Goal: Transaction & Acquisition: Purchase product/service

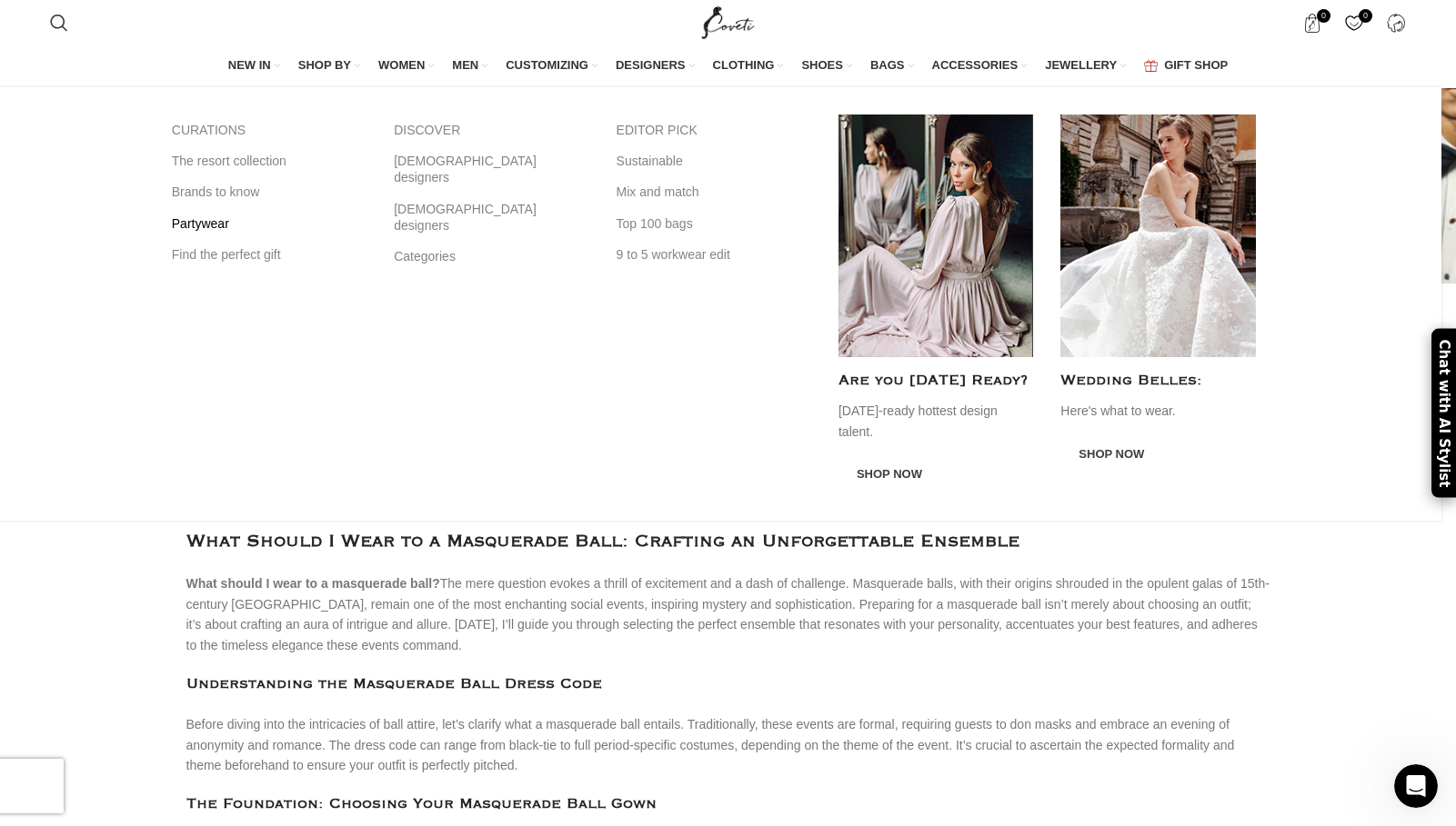
click at [235, 220] on link "Partywear" at bounding box center [269, 223] width 195 height 31
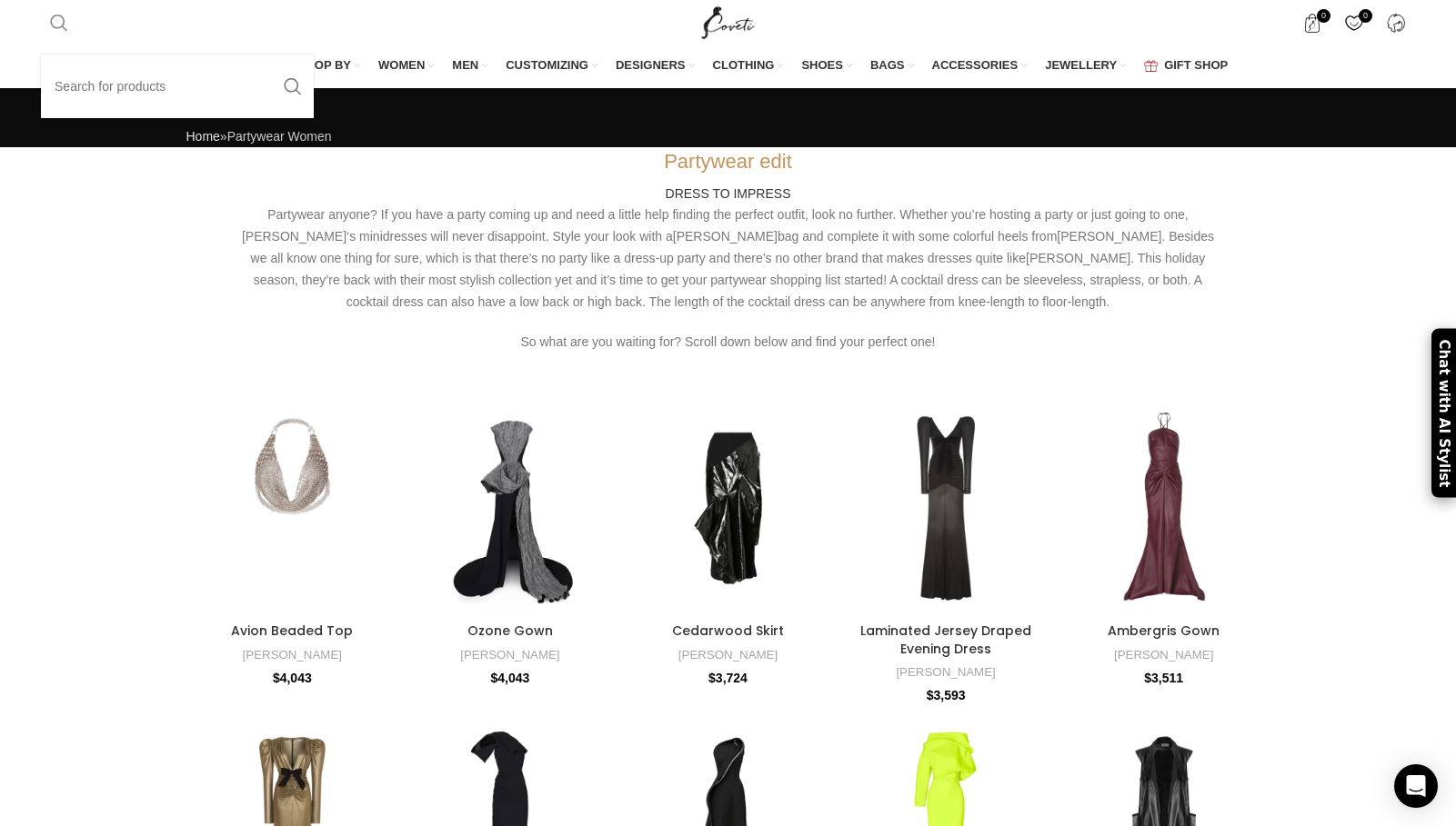
click at [55, 5] on link "Search" at bounding box center [59, 22] width 36 height 36
click at [64, 27] on span "Search" at bounding box center [59, 22] width 18 height 18
click at [114, 97] on input "Search" at bounding box center [177, 86] width 272 height 63
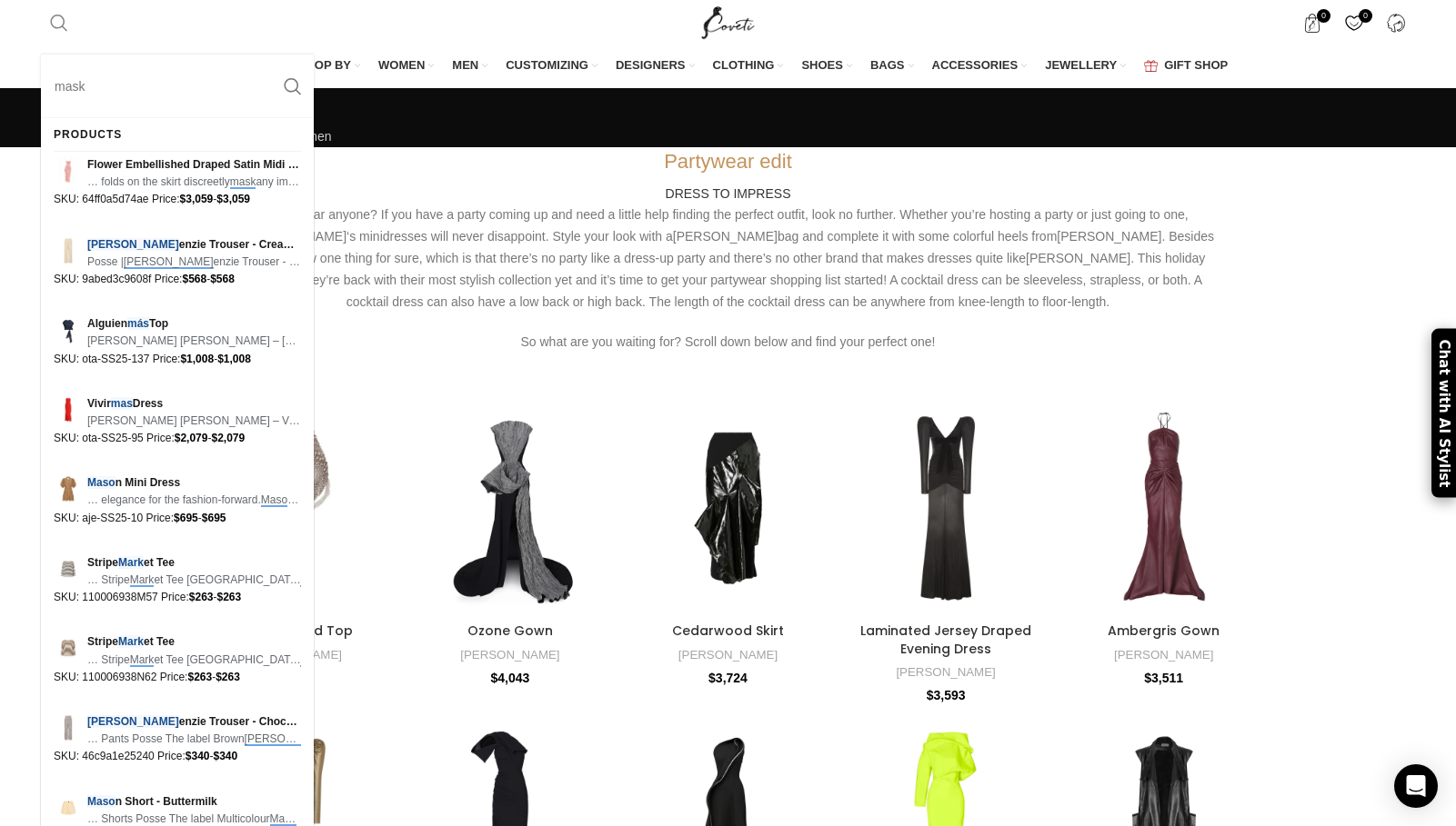
type input "mask"
click at [271, 54] on button "Search" at bounding box center [292, 86] width 42 height 63
click at [118, 82] on input "mask" at bounding box center [177, 86] width 272 height 63
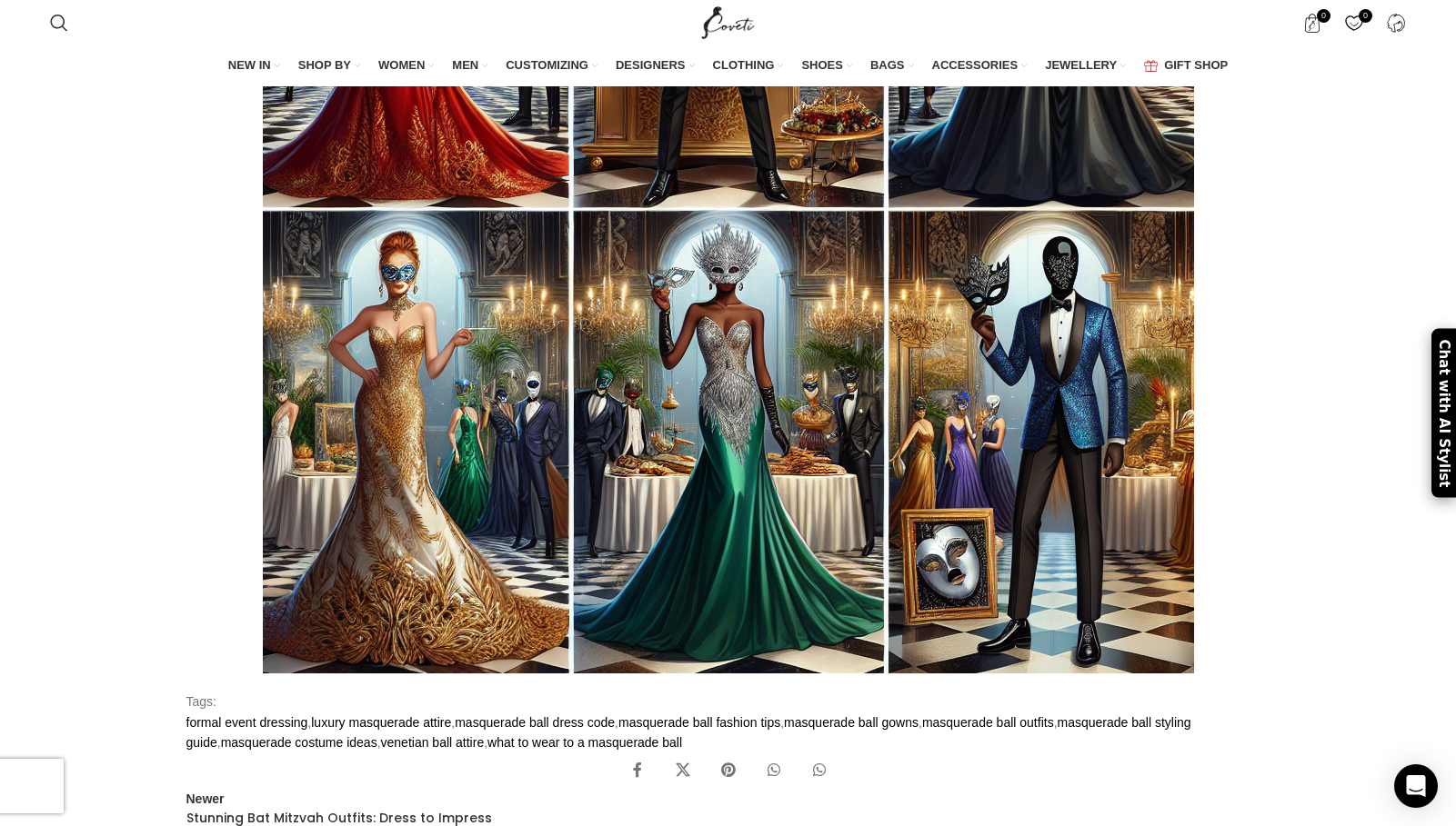
click at [1324, 310] on div "What to wear Exclusive Guide: Best Outfits for a Masquerade Ball October 13, 20…" at bounding box center [728, 345] width 1456 height 4332
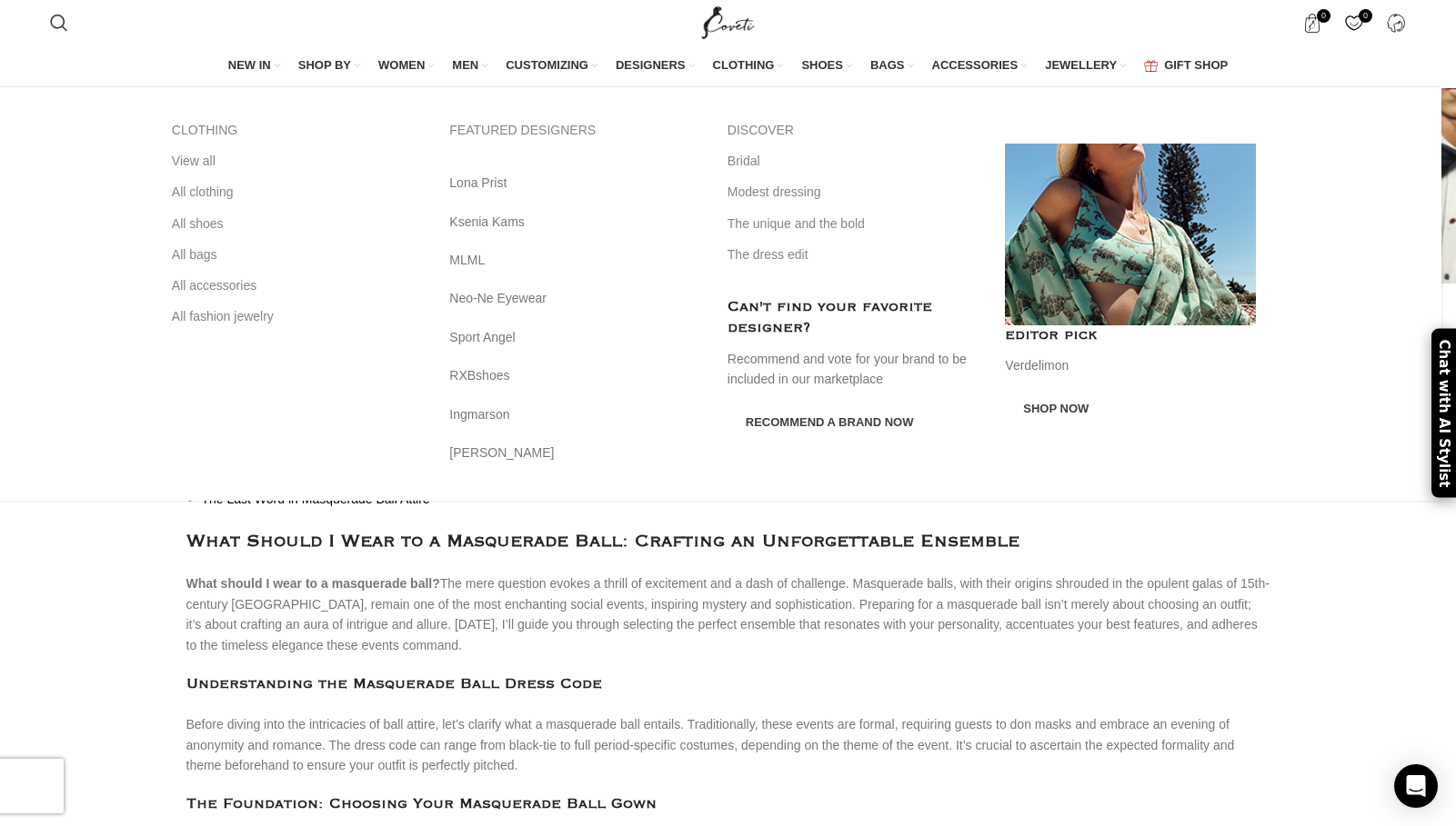
click at [393, 63] on span "WOMEN" at bounding box center [402, 65] width 47 height 17
click at [400, 60] on span "WOMEN" at bounding box center [402, 65] width 47 height 17
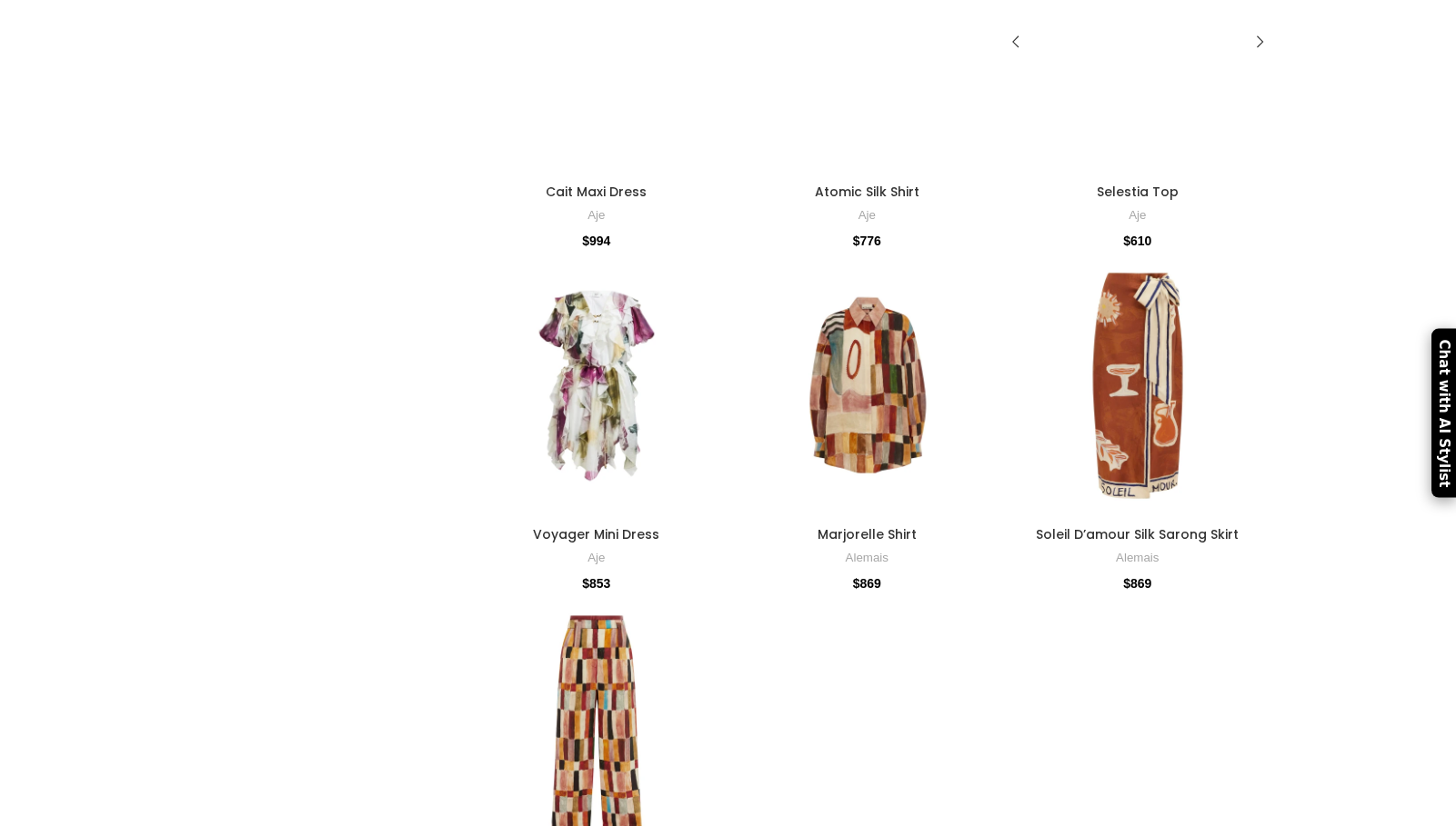
scroll to position [2043, 0]
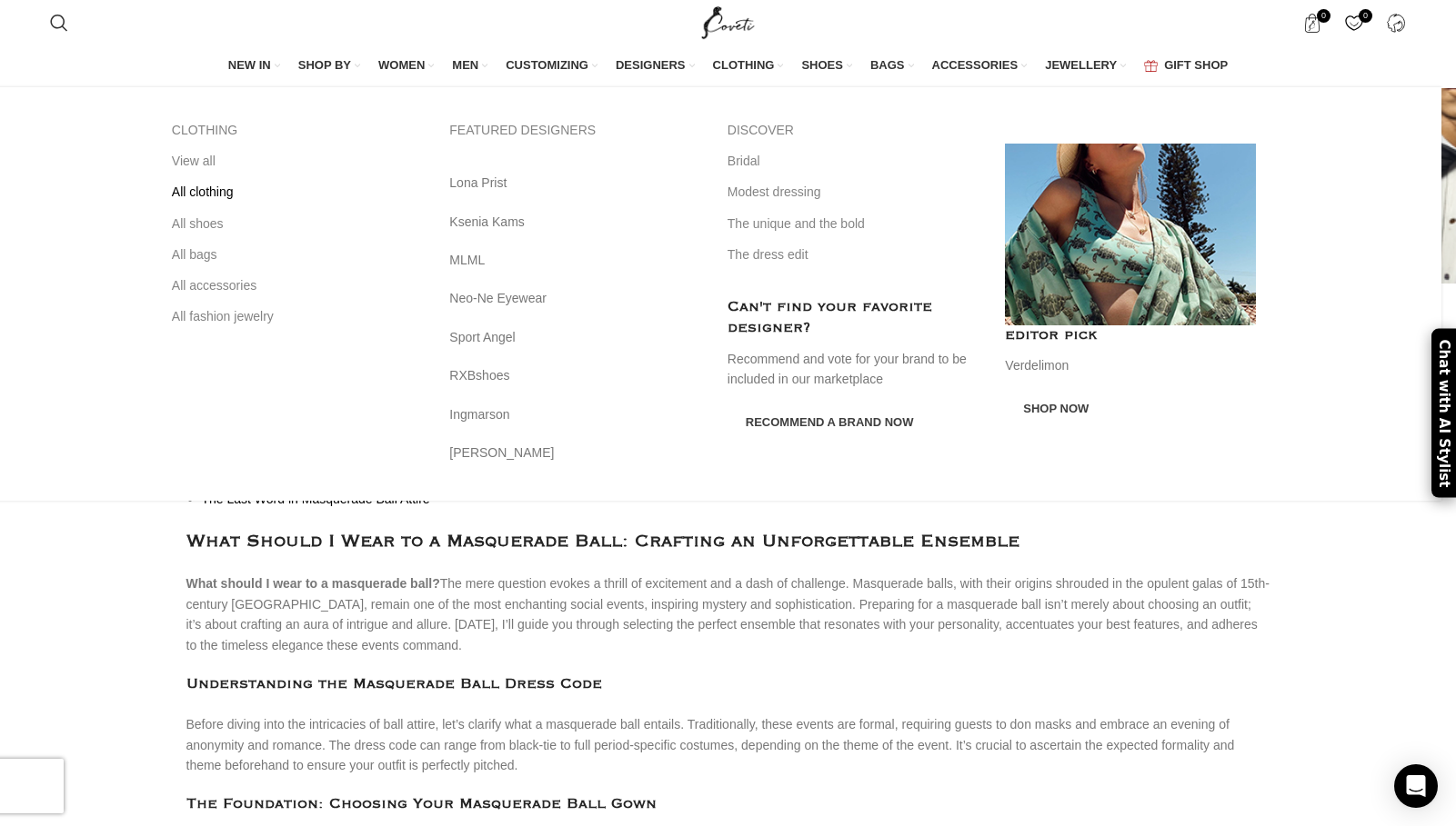
click at [238, 193] on link "All clothing" at bounding box center [297, 191] width 251 height 31
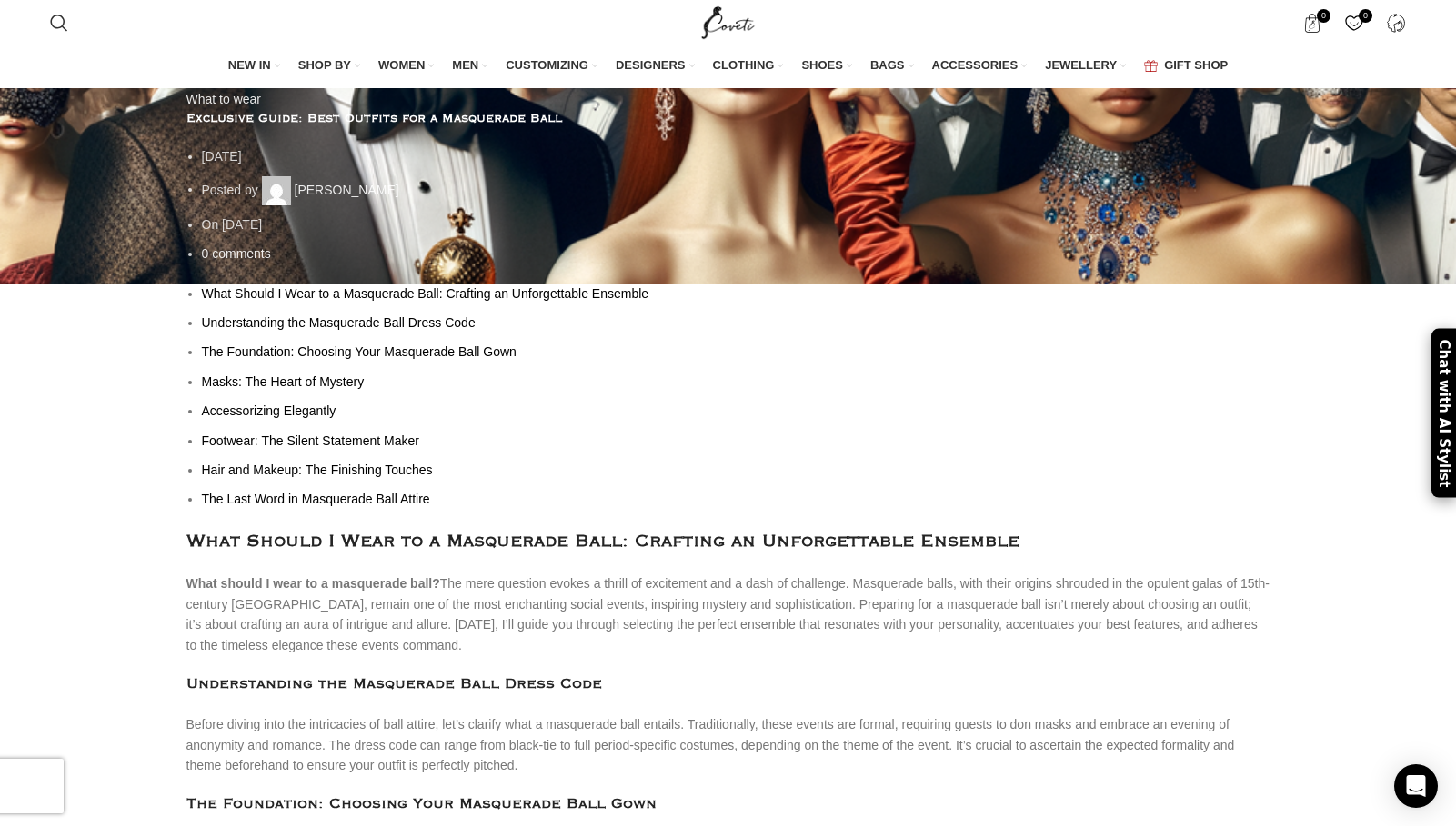
scroll to position [476, 0]
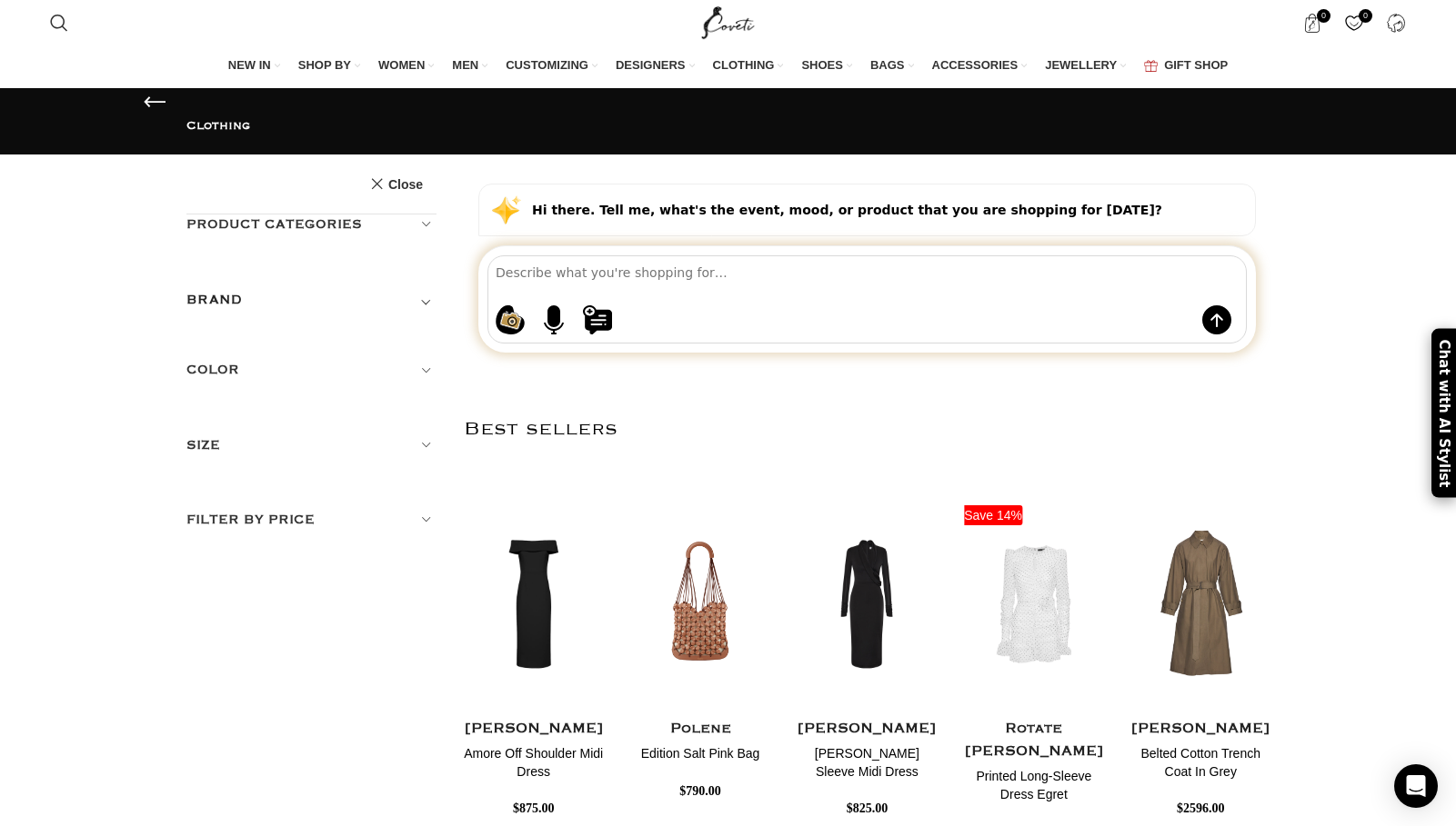
click at [322, 214] on h5 "Product categories" at bounding box center [312, 224] width 251 height 20
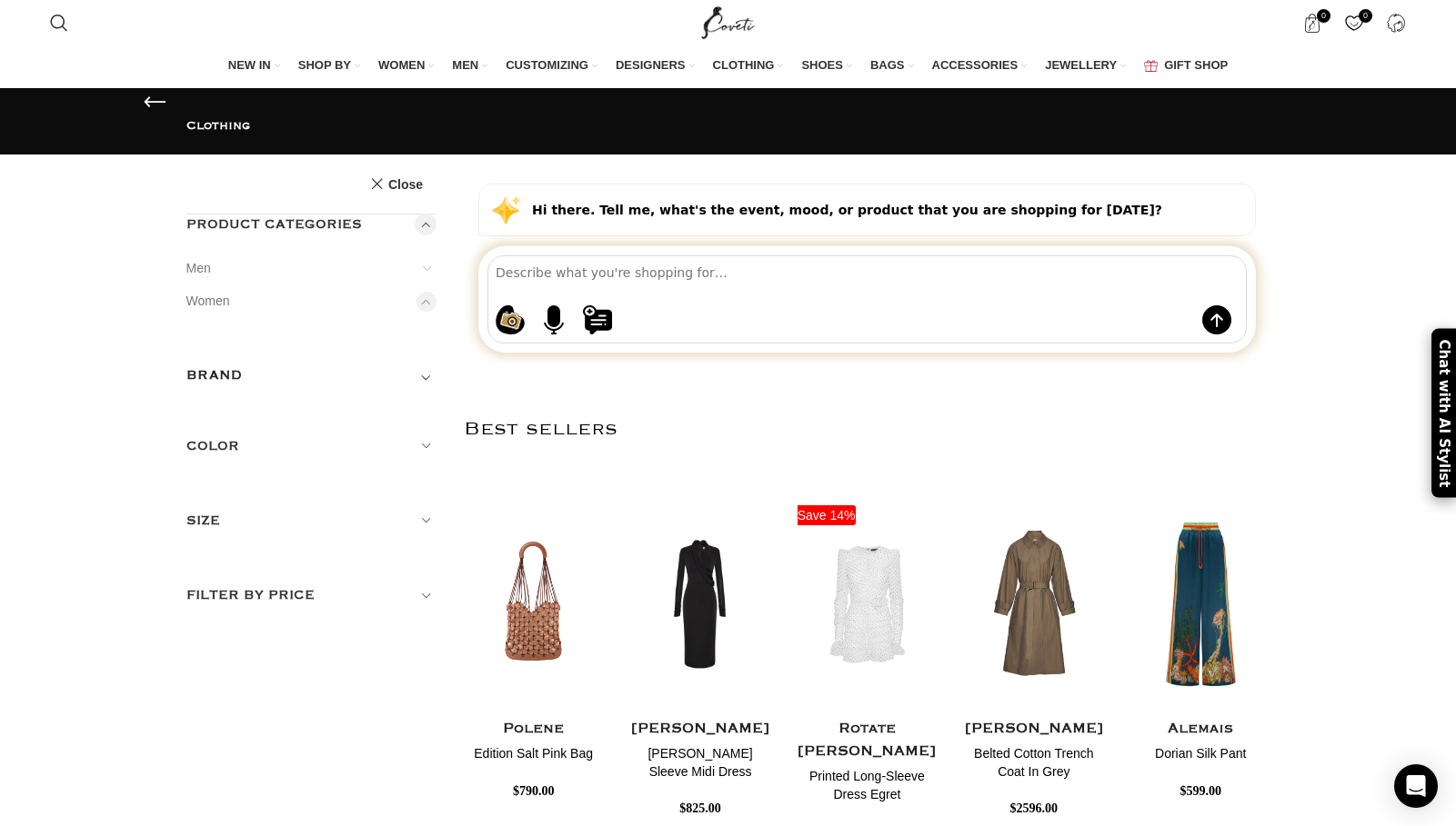
click at [0, 0] on link "Dresses" at bounding box center [0, 0] width 0 height 0
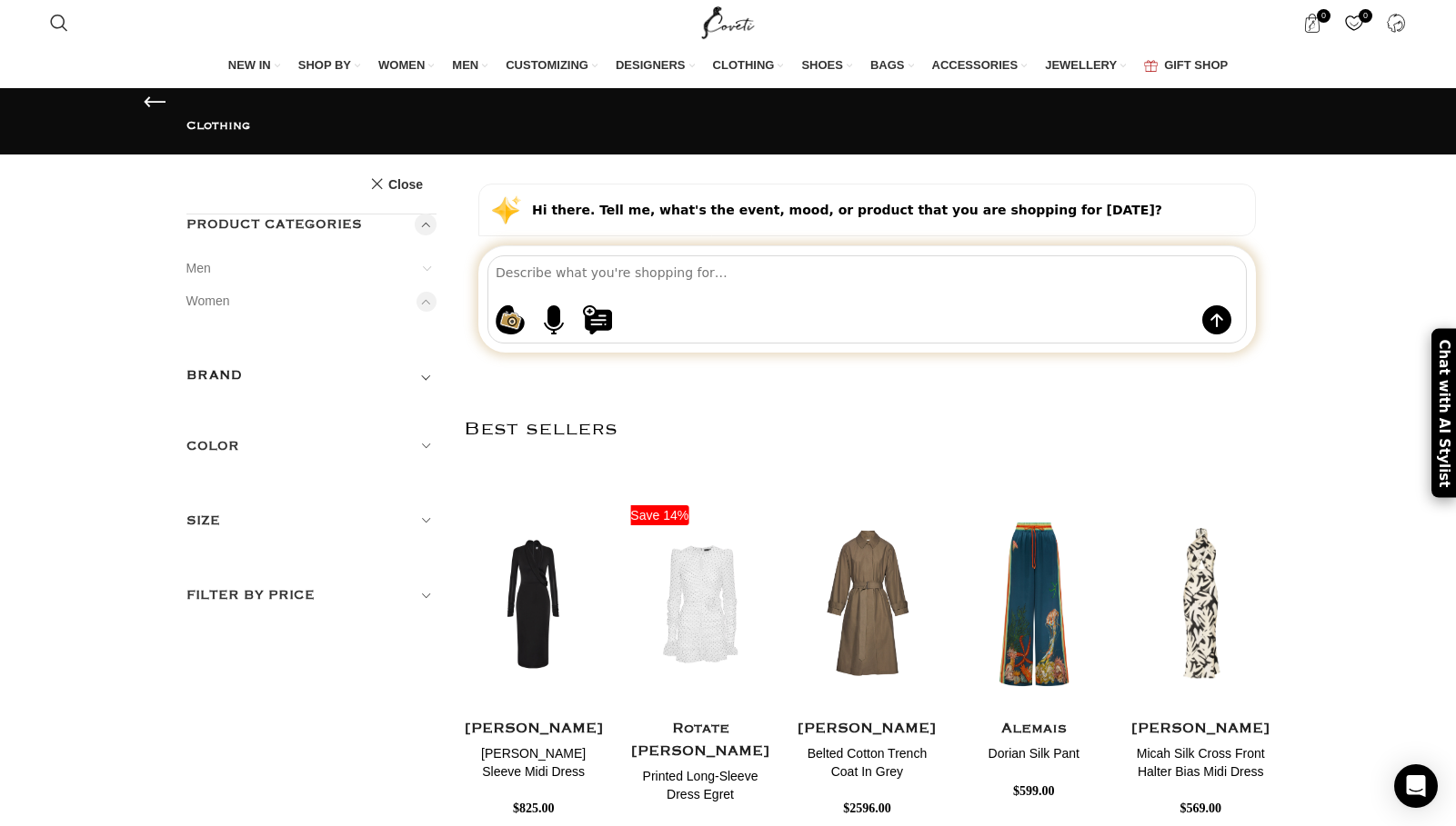
click at [0, 0] on link "Dresses" at bounding box center [0, 0] width 0 height 0
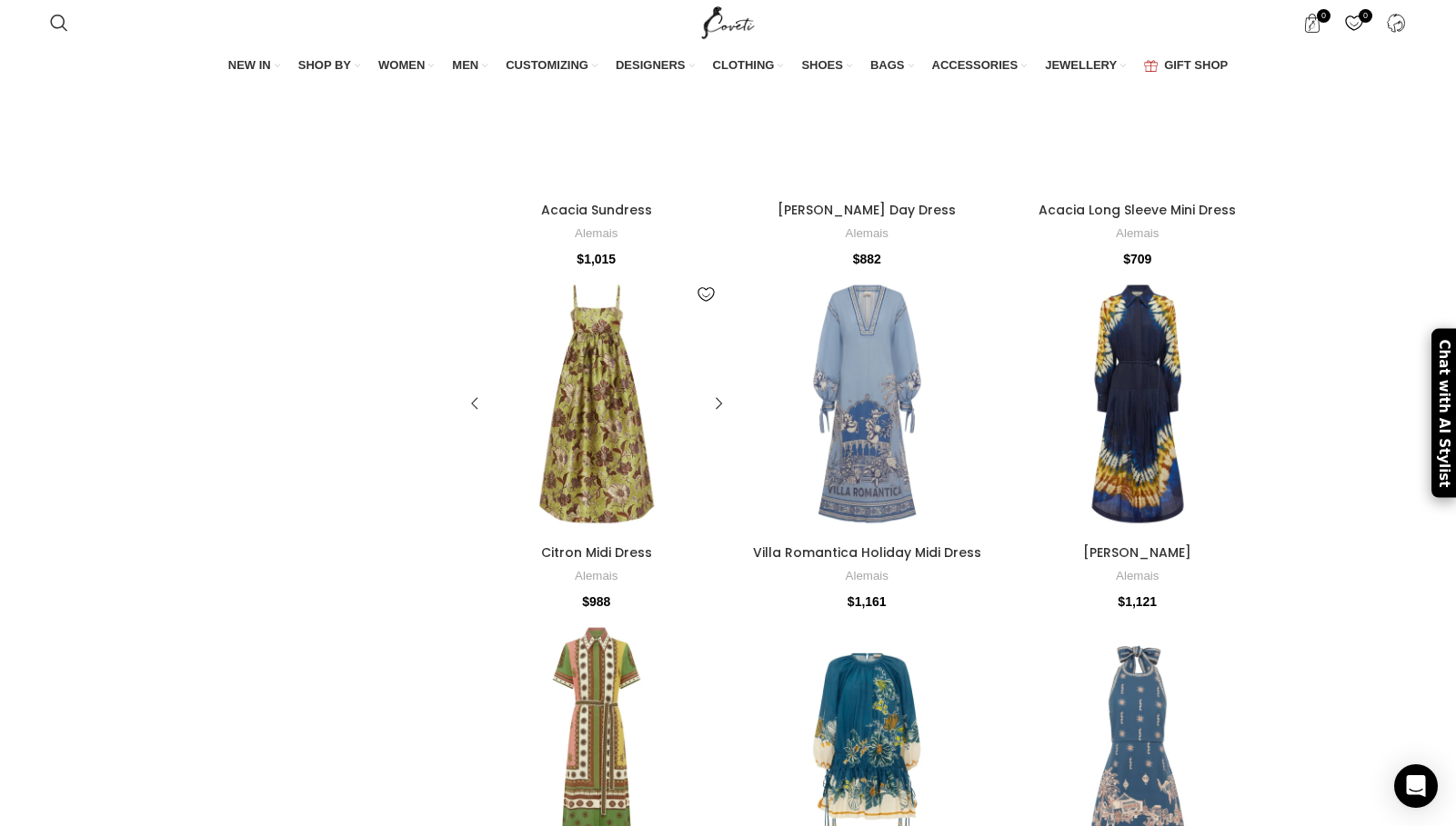
scroll to position [1091, 0]
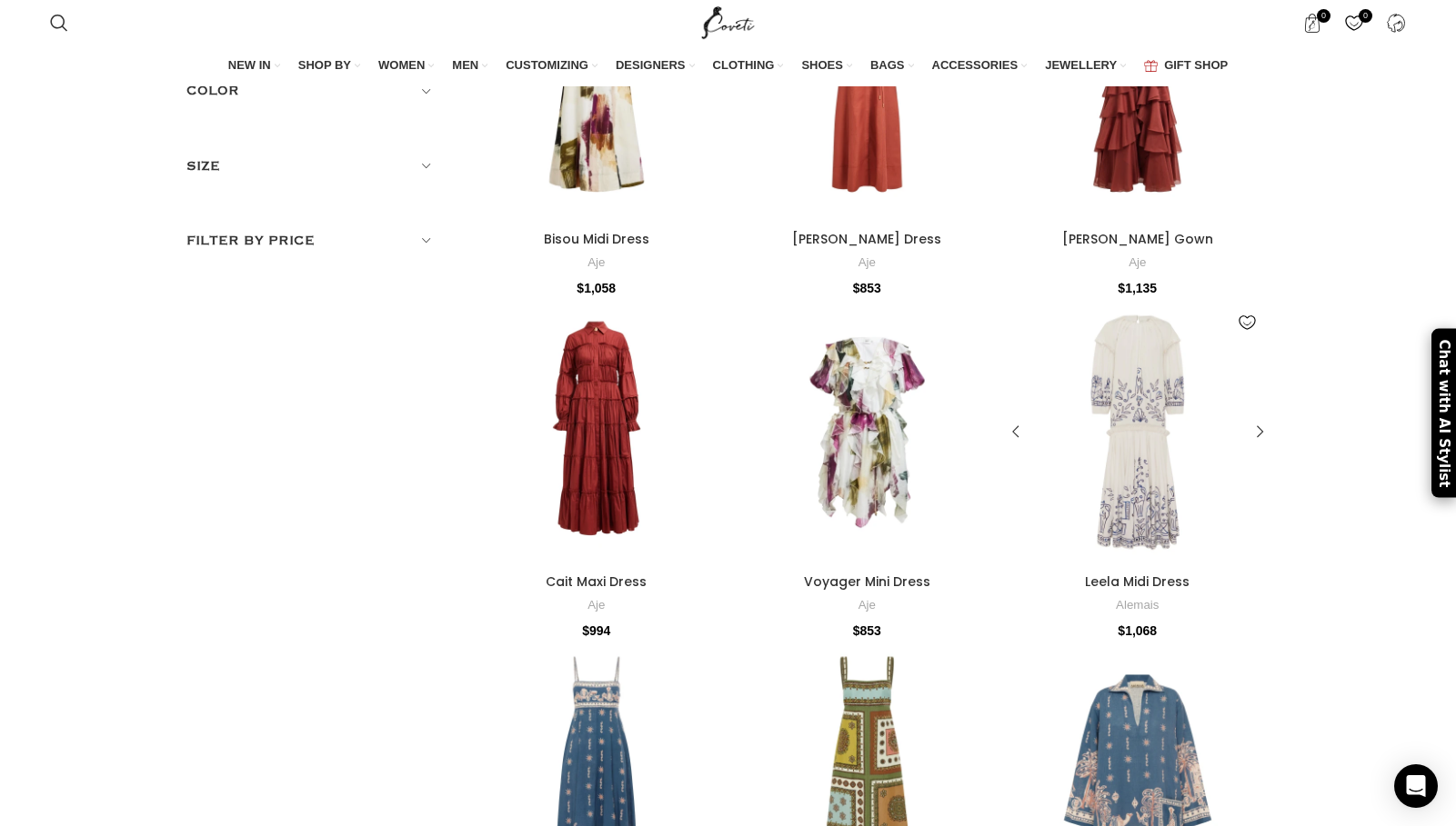
scroll to position [0, 0]
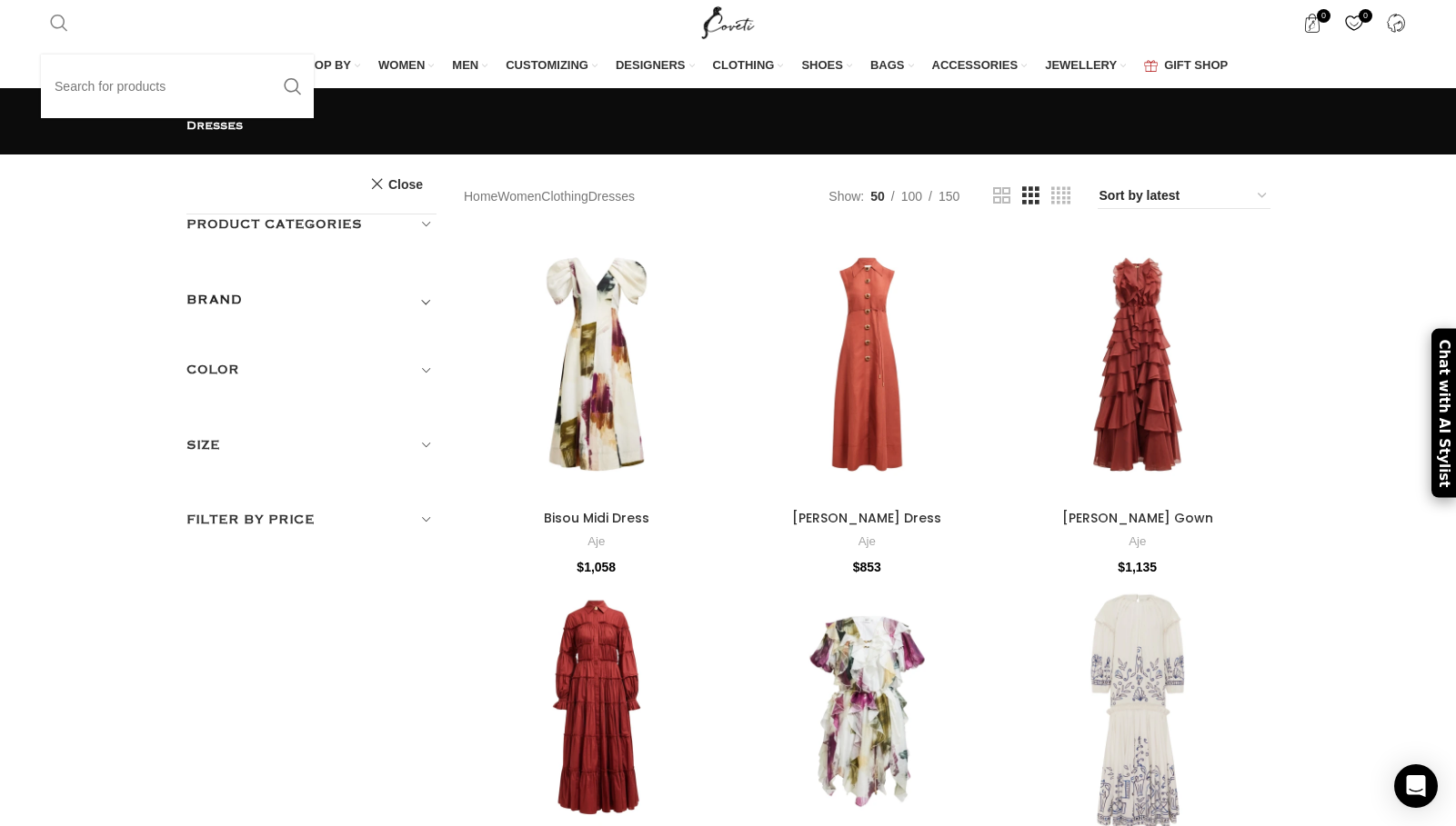
click at [67, 22] on span "Search" at bounding box center [59, 22] width 18 height 18
click at [62, 27] on span "Search" at bounding box center [59, 22] width 18 height 18
click at [101, 98] on input "Search" at bounding box center [177, 86] width 272 height 63
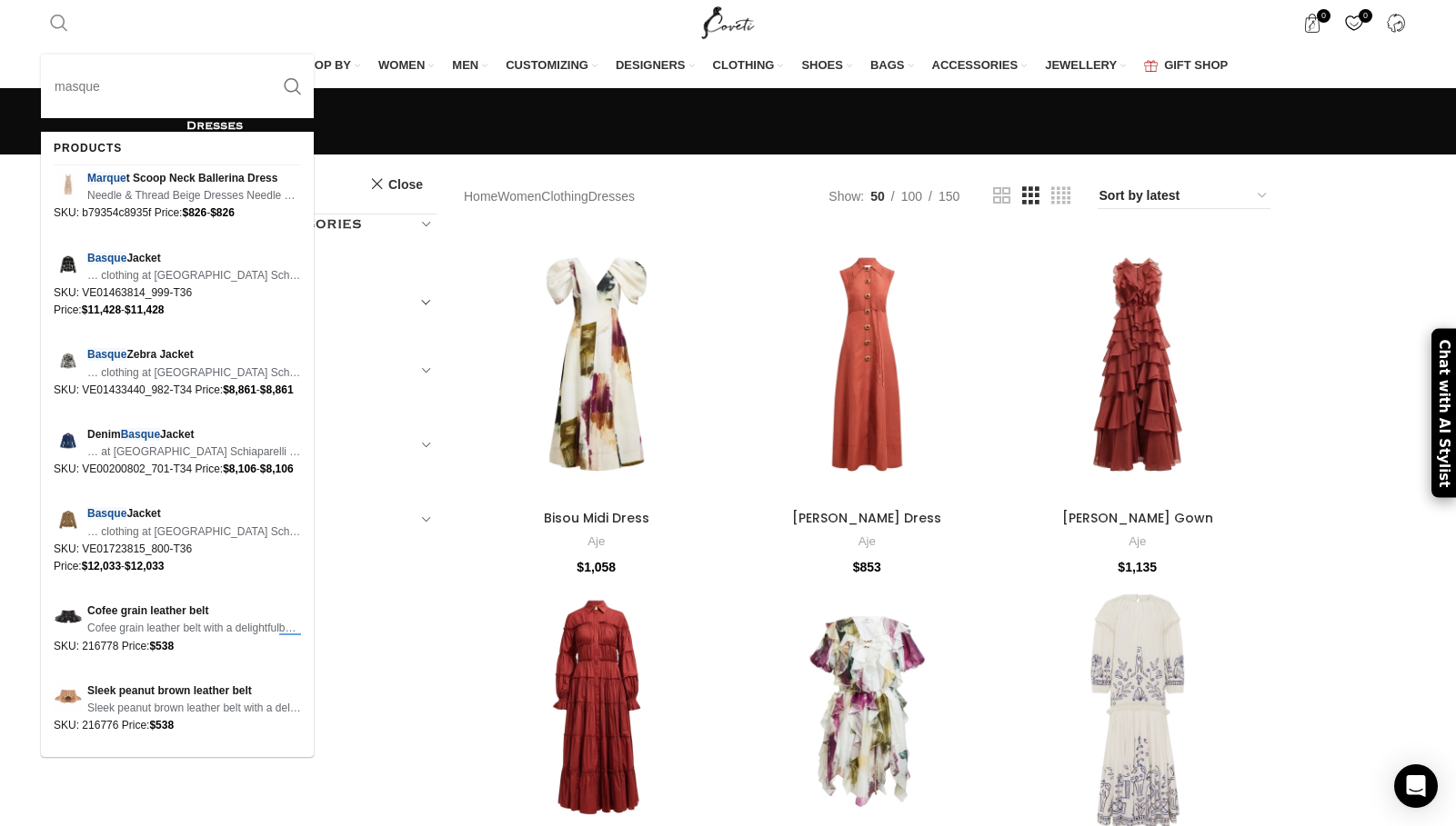
click at [51, 16] on span "Search" at bounding box center [59, 22] width 18 height 18
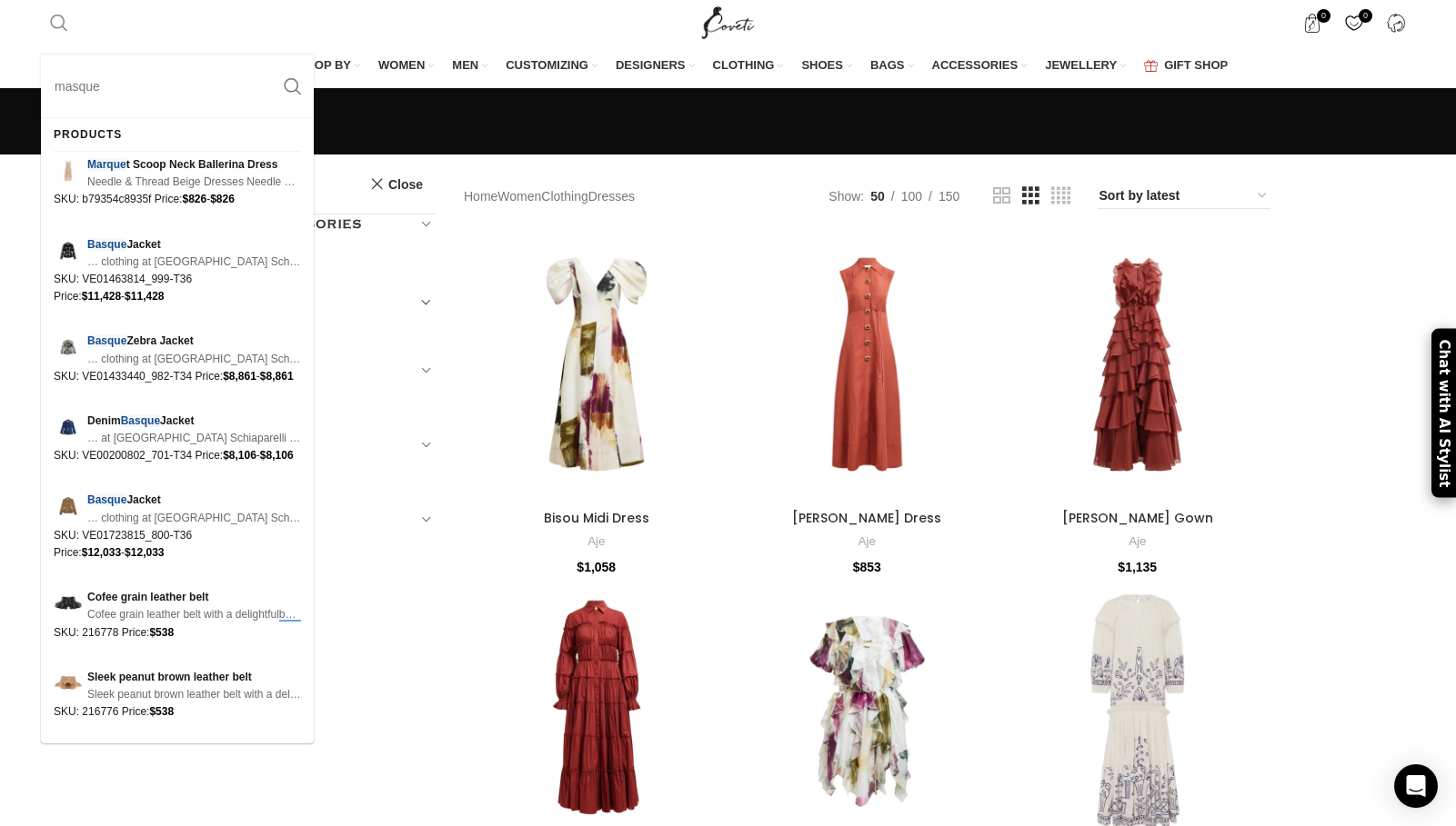
click at [117, 89] on input "masque" at bounding box center [177, 86] width 272 height 63
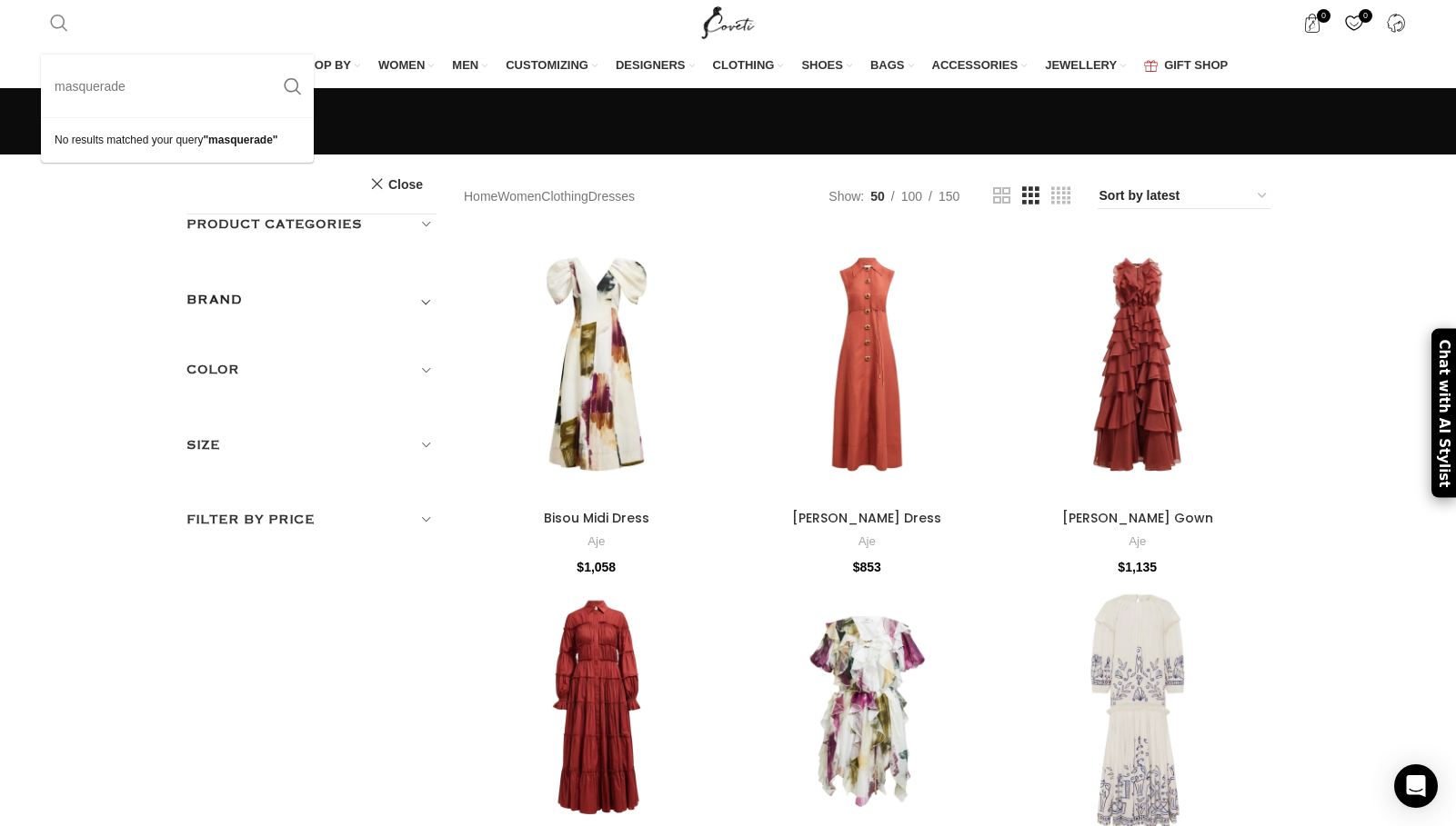
click at [271, 54] on button "Search" at bounding box center [292, 86] width 42 height 63
click at [74, 28] on link "Search" at bounding box center [59, 22] width 36 height 36
click at [195, 92] on input "masquerade" at bounding box center [177, 86] width 272 height 63
click at [271, 54] on button "Search" at bounding box center [292, 86] width 42 height 63
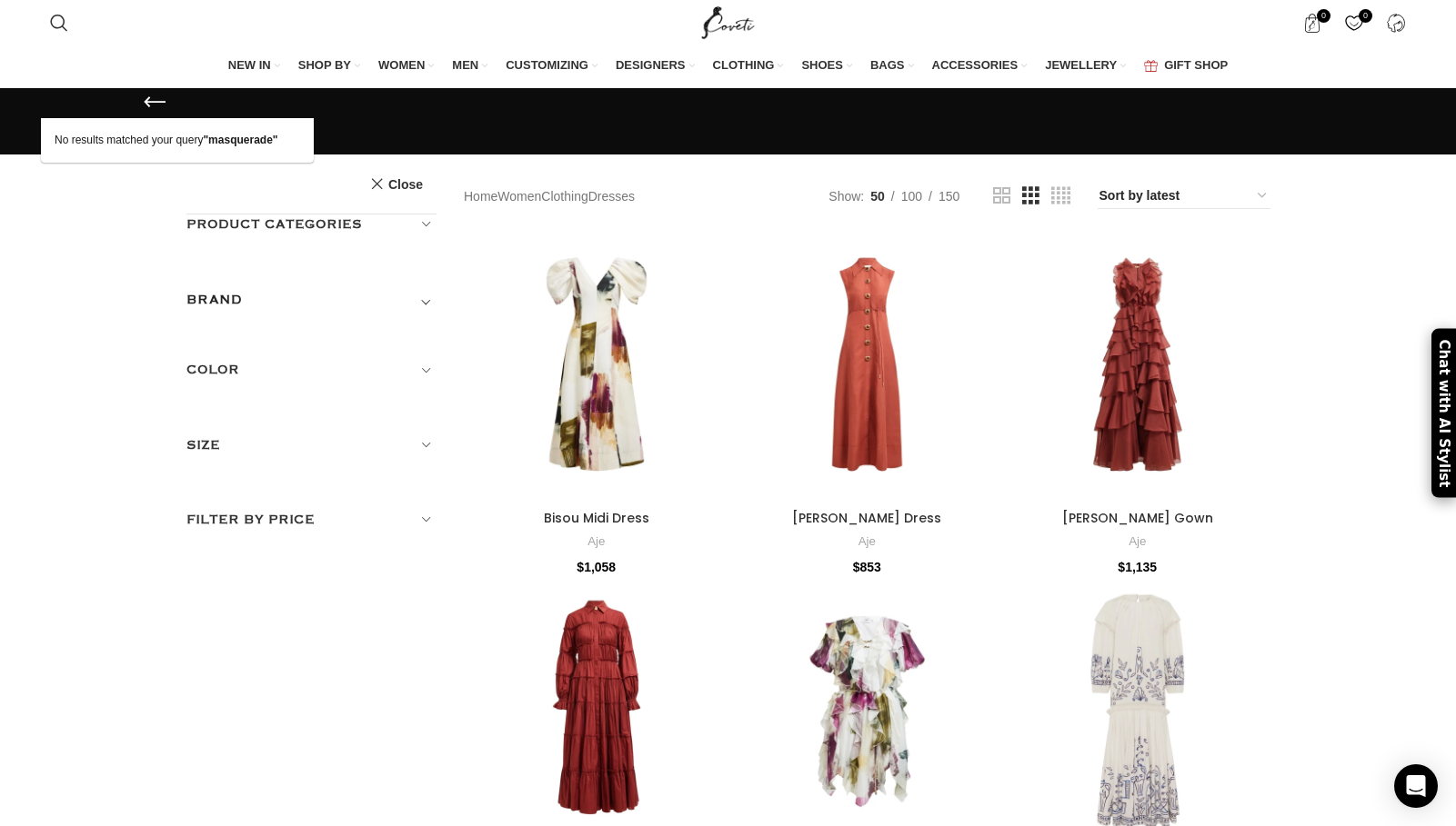
drag, startPoint x: 176, startPoint y: 86, endPoint x: -28, endPoint y: 80, distance: 204.1
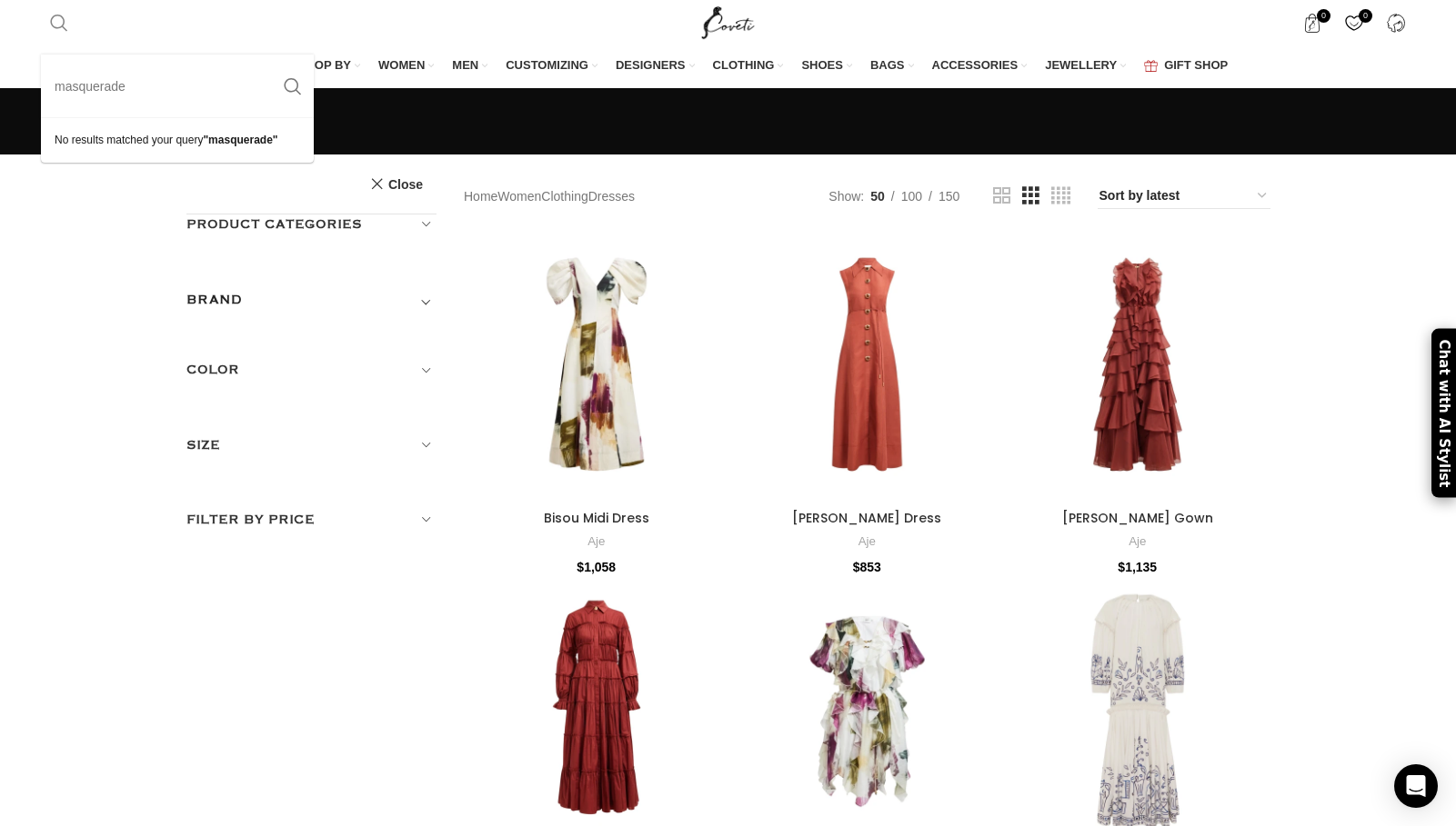
click at [54, 22] on span "Search" at bounding box center [59, 22] width 18 height 18
click at [100, 90] on input "masquerade" at bounding box center [177, 86] width 272 height 63
drag, startPoint x: 100, startPoint y: 90, endPoint x: 82, endPoint y: 98, distance: 19.7
click at [99, 90] on input "masquerade" at bounding box center [177, 86] width 272 height 63
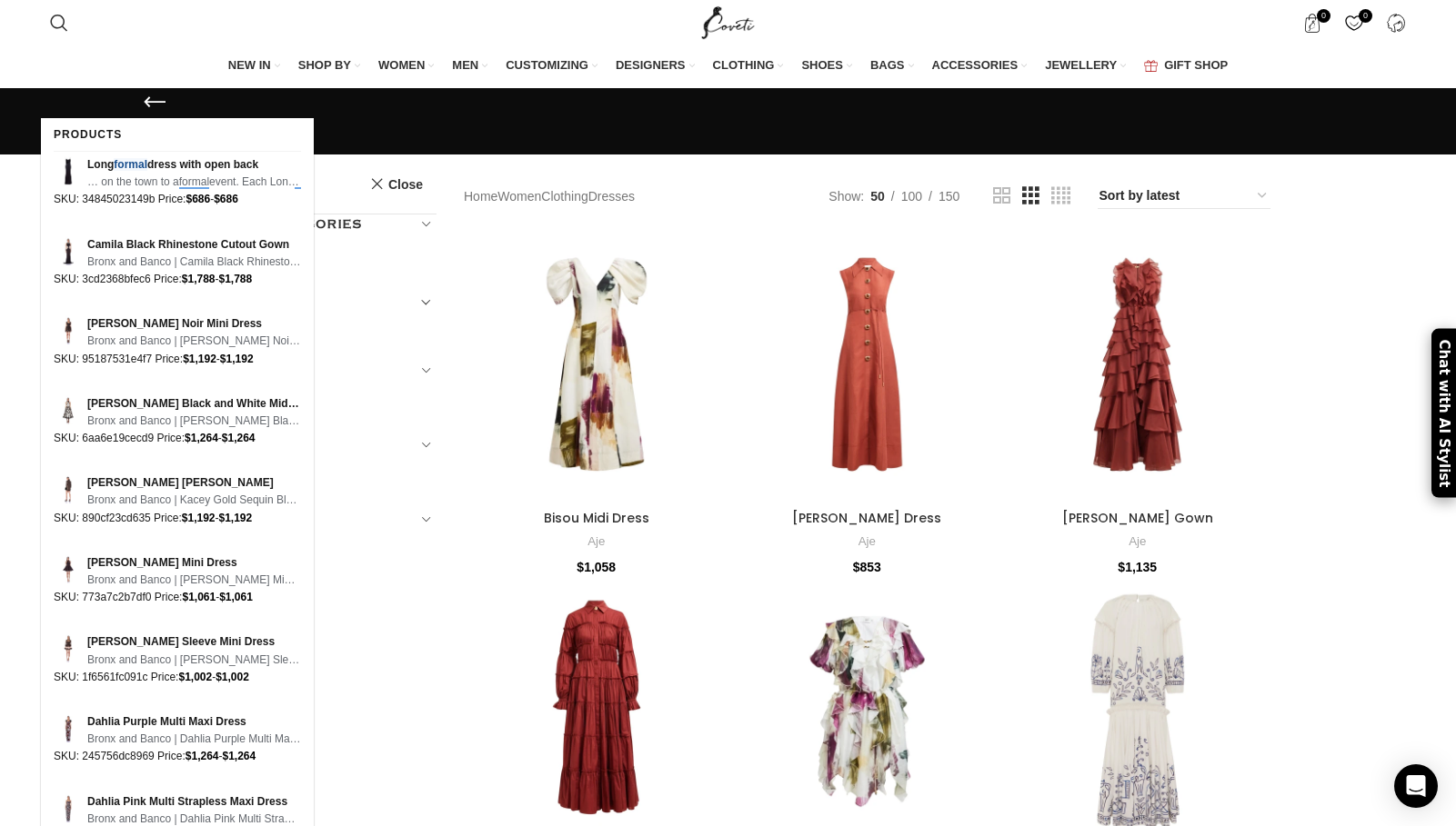
type input "formal"
